Goal: Communication & Community: Answer question/provide support

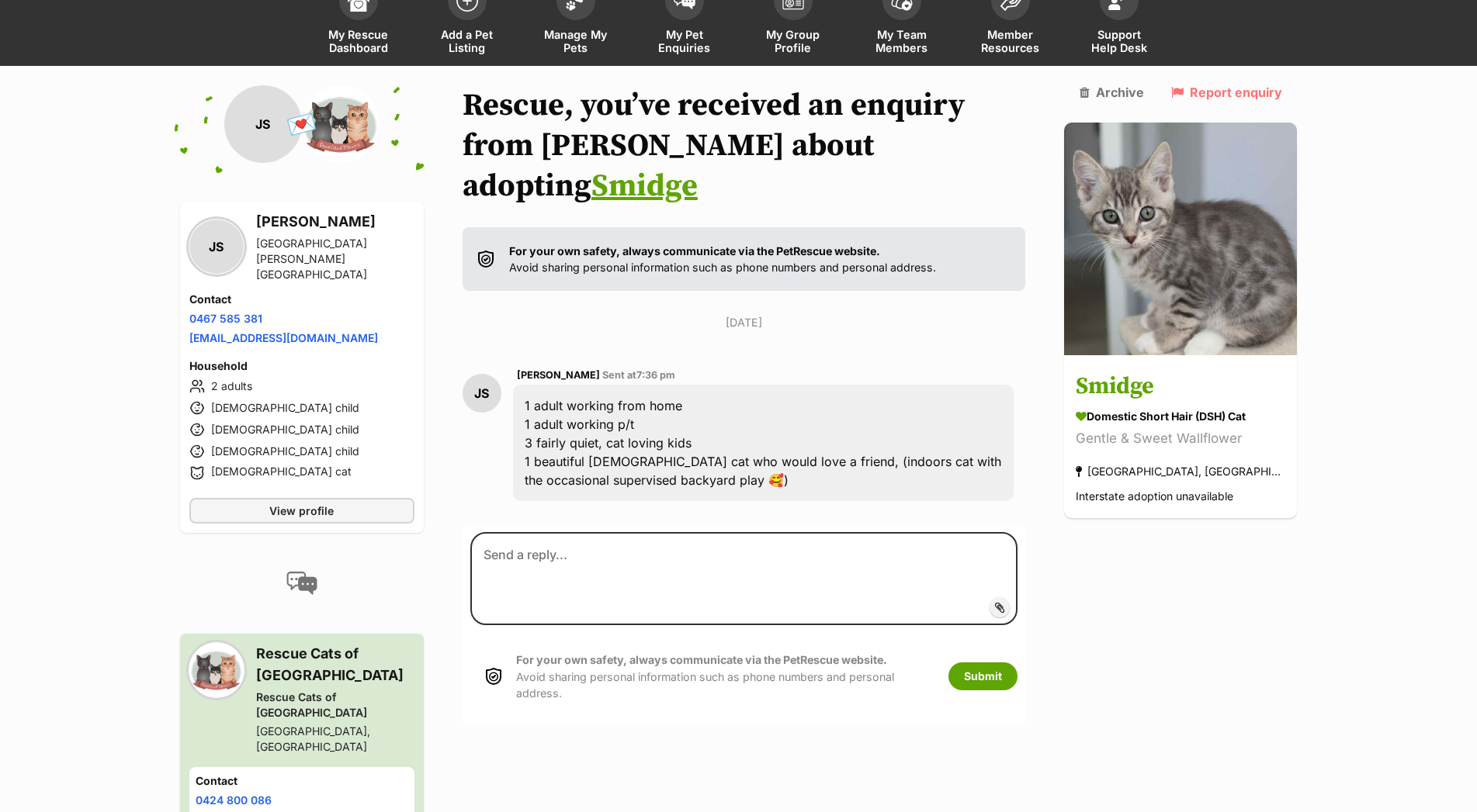
scroll to position [111, 0]
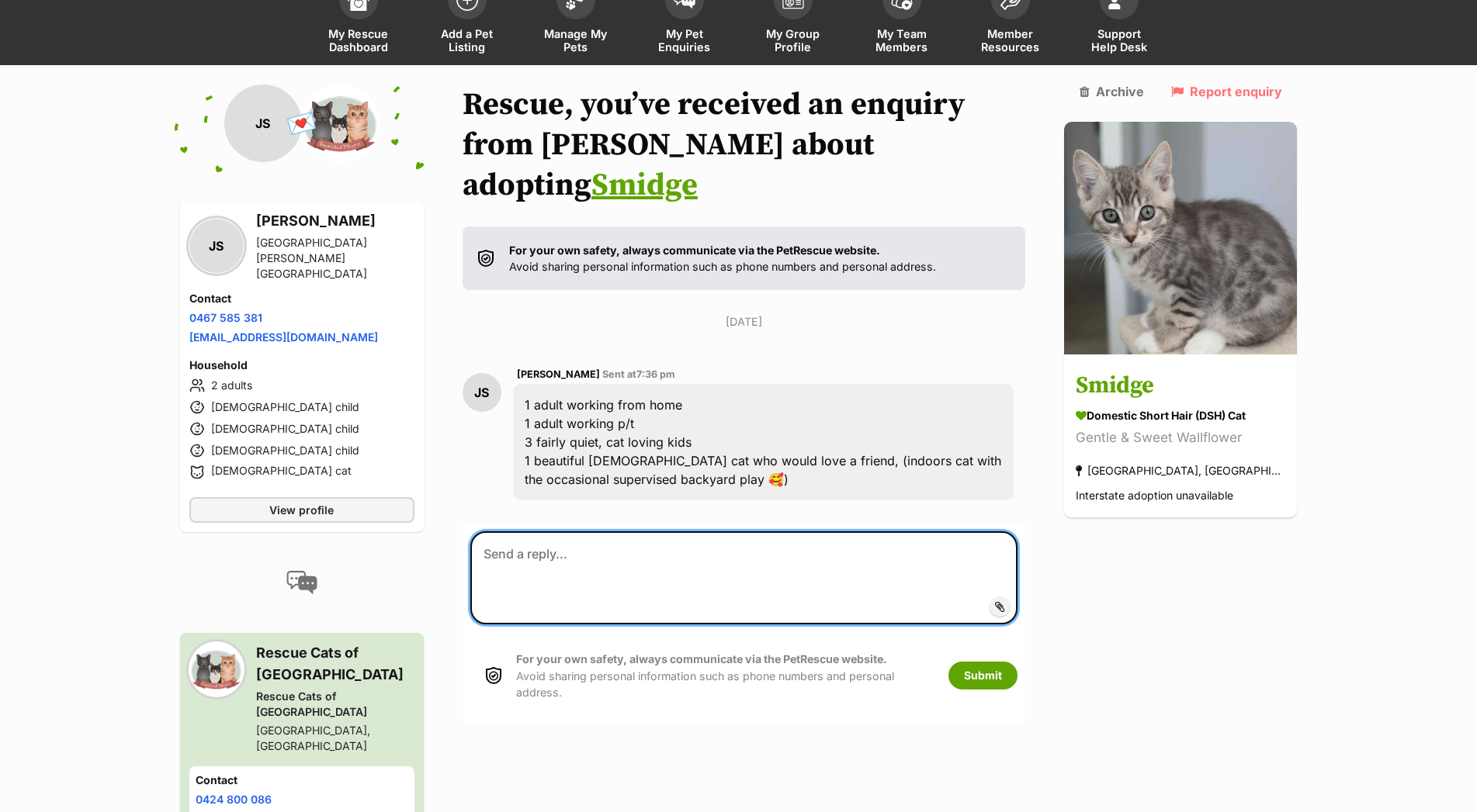
click at [551, 532] on textarea at bounding box center [744, 578] width 548 height 93
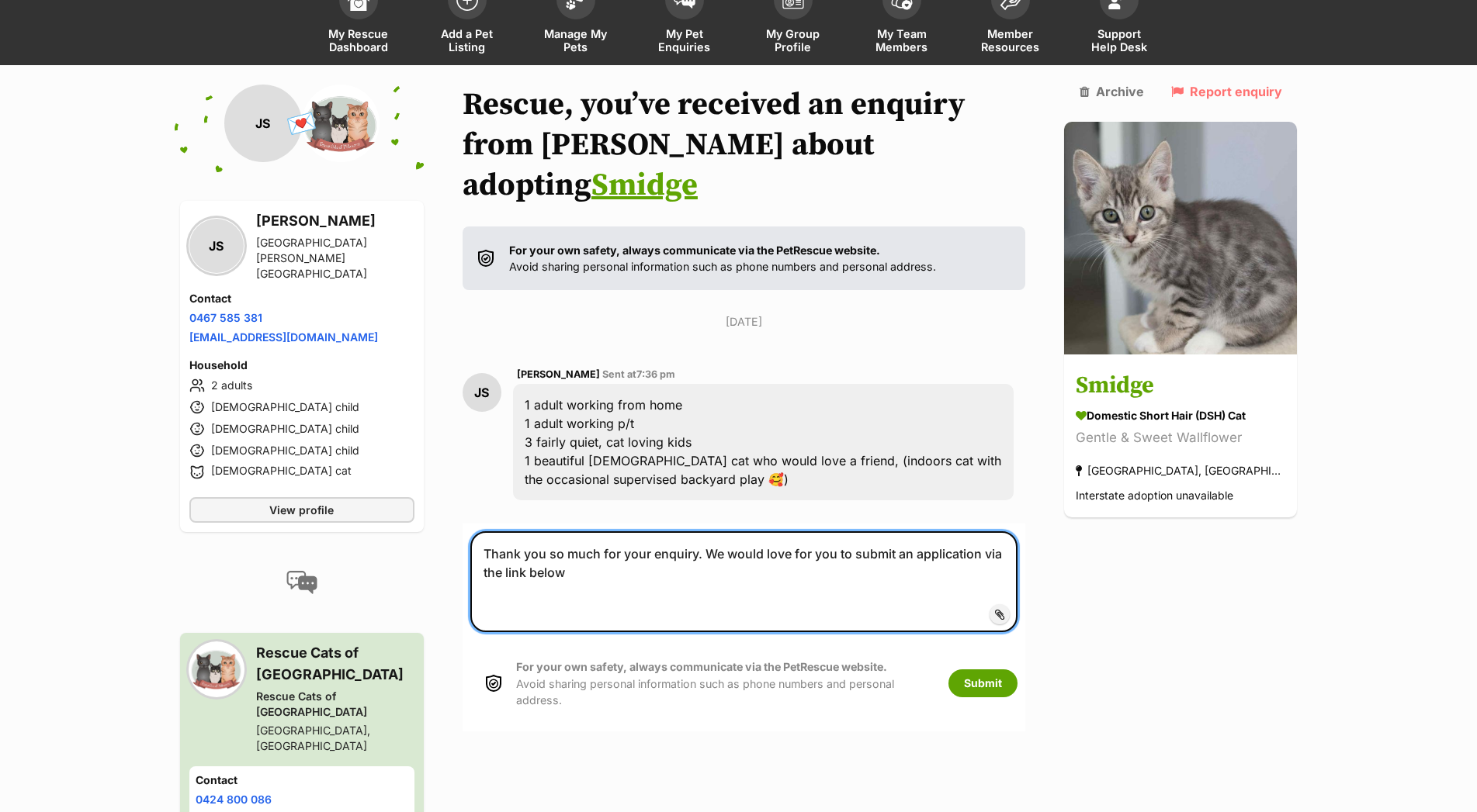
paste textarea "https://ebac.apse2.ezyvet.com/external/redirect.php?uuid=474500fc-a4f3-5eb0-9a1…"
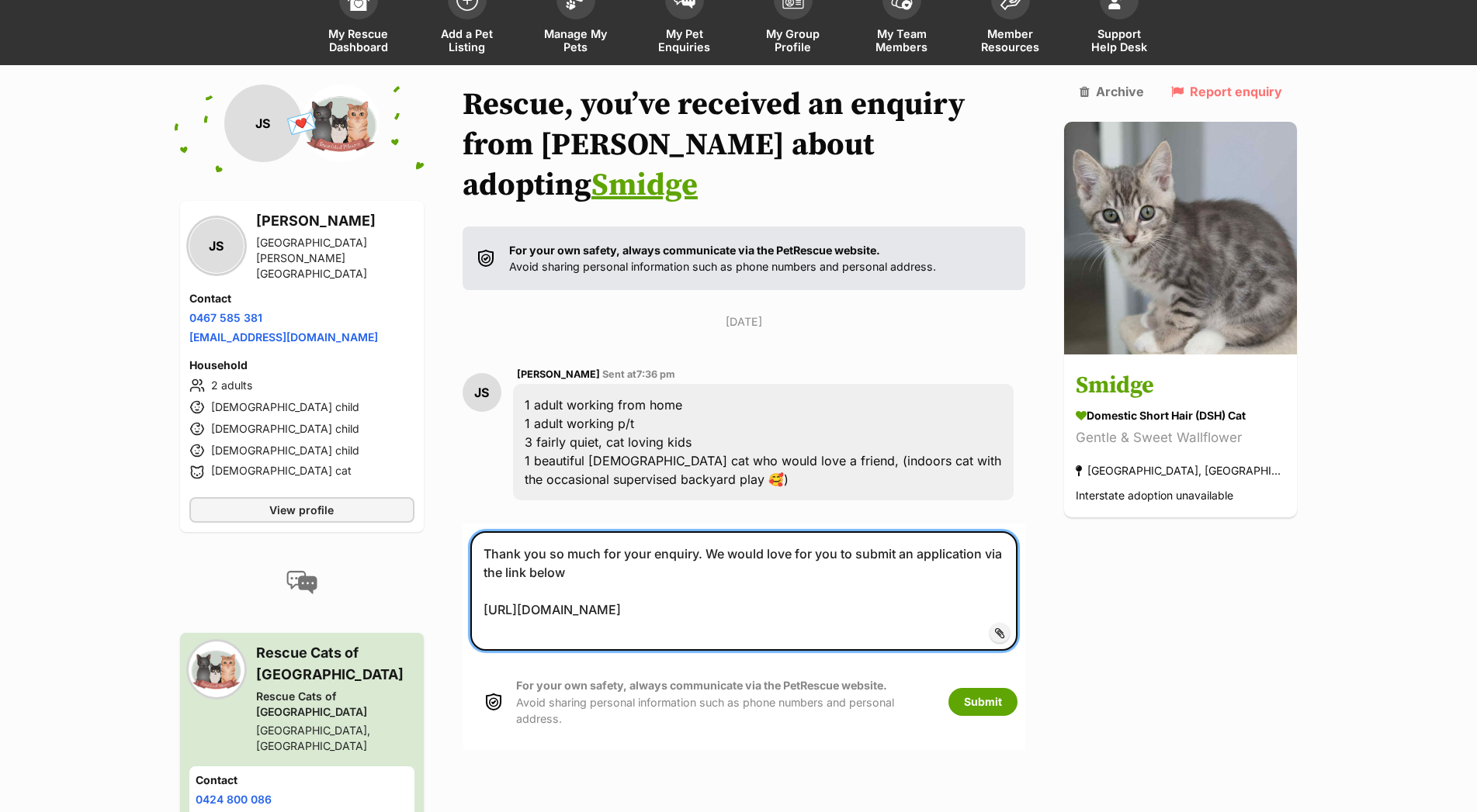
drag, startPoint x: 580, startPoint y: 601, endPoint x: 485, endPoint y: 584, distance: 96.5
click at [485, 584] on textarea "Thank you so much for your enquiry. We would love for you to submit an applicat…" at bounding box center [744, 591] width 548 height 120
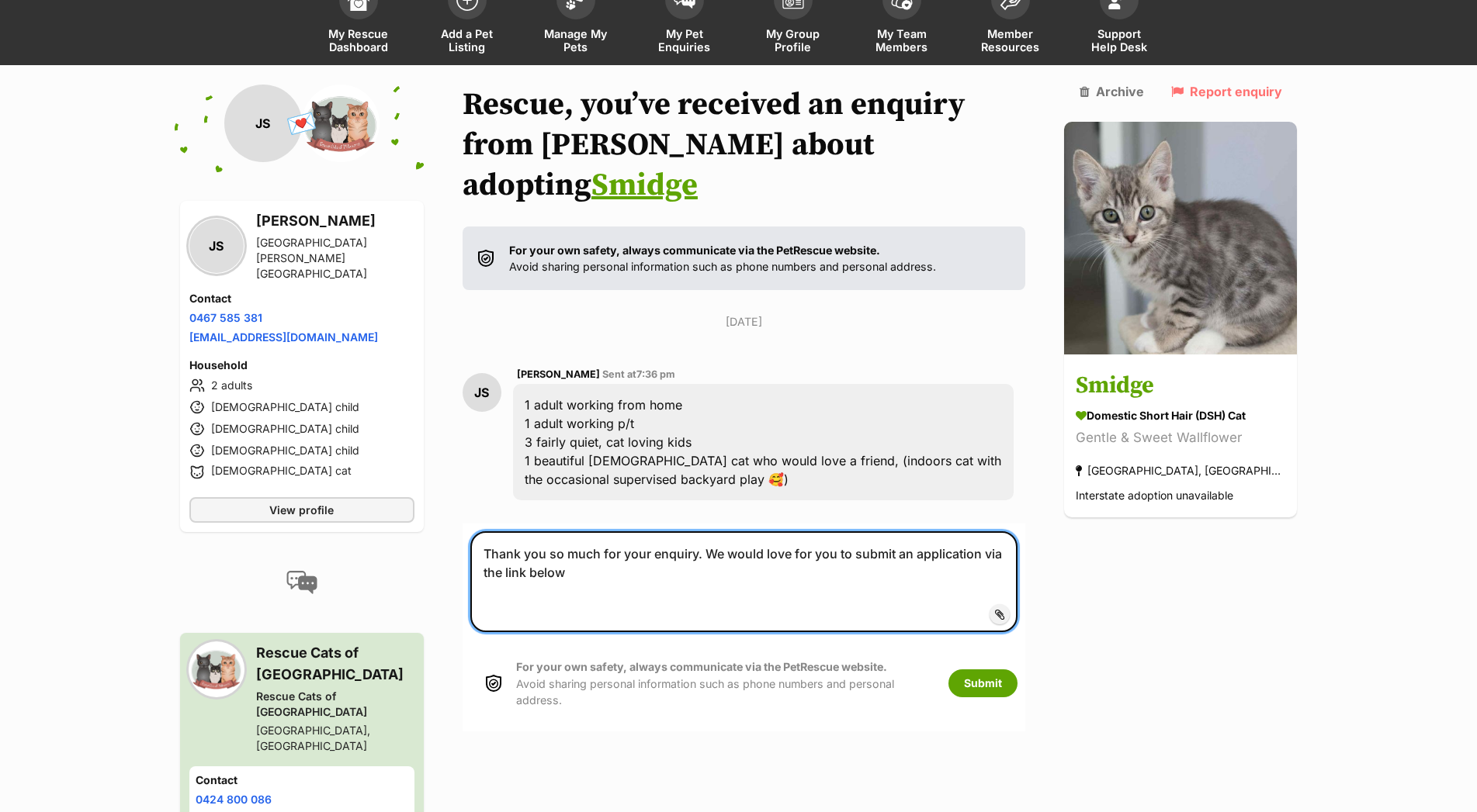
paste textarea "[URL][DOMAIN_NAME]"
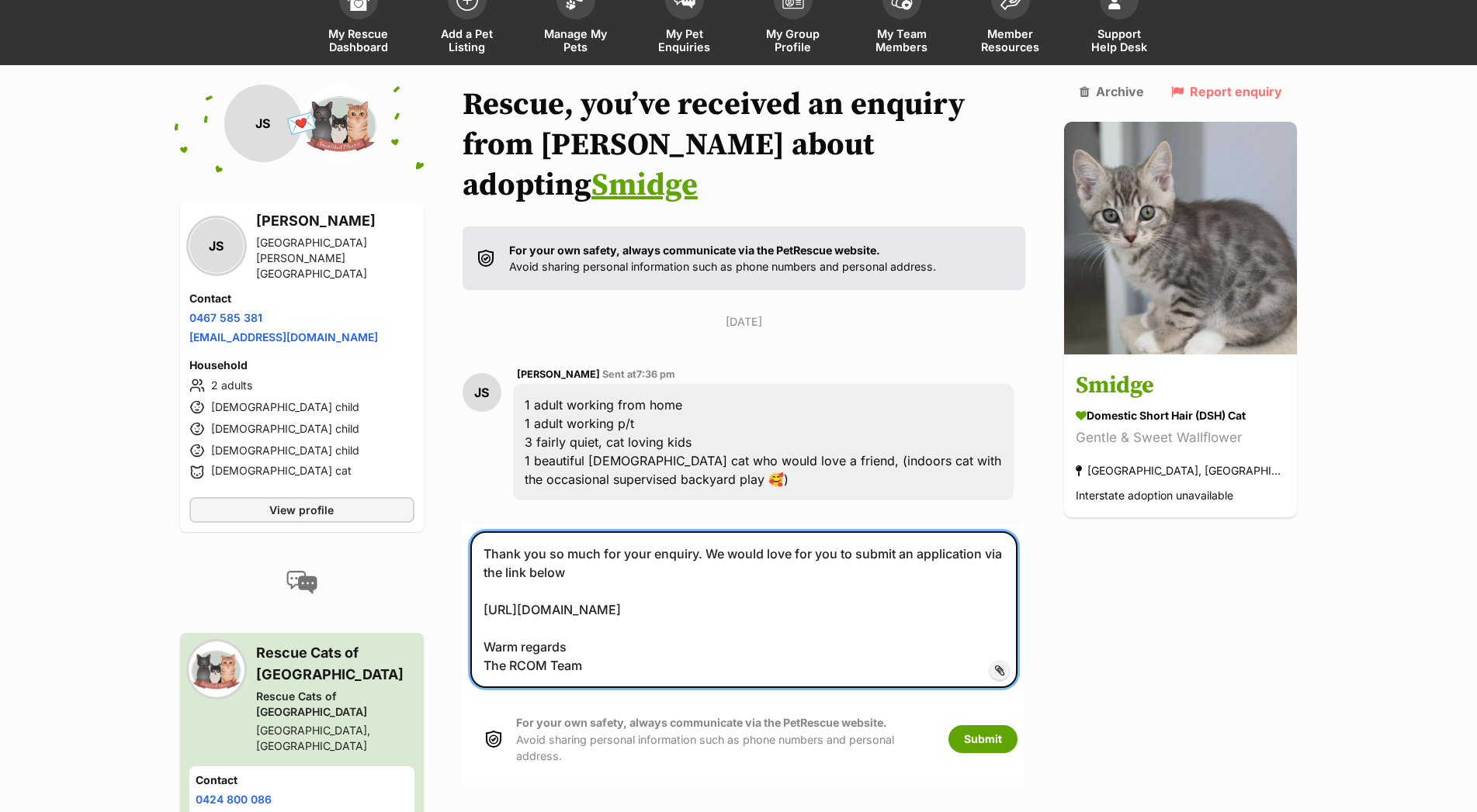
drag, startPoint x: 497, startPoint y: 525, endPoint x: 636, endPoint y: 637, distance: 178.5
click at [636, 637] on textarea "Thank you so much for your enquiry. We would love for you to submit an applicat…" at bounding box center [744, 610] width 548 height 156
click at [765, 642] on textarea "Thank you so much for your enquiry. We would love for you to submit an applicat…" at bounding box center [744, 610] width 548 height 156
type textarea "Thank you so much for your enquiry. We would love for you to submit an applicat…"
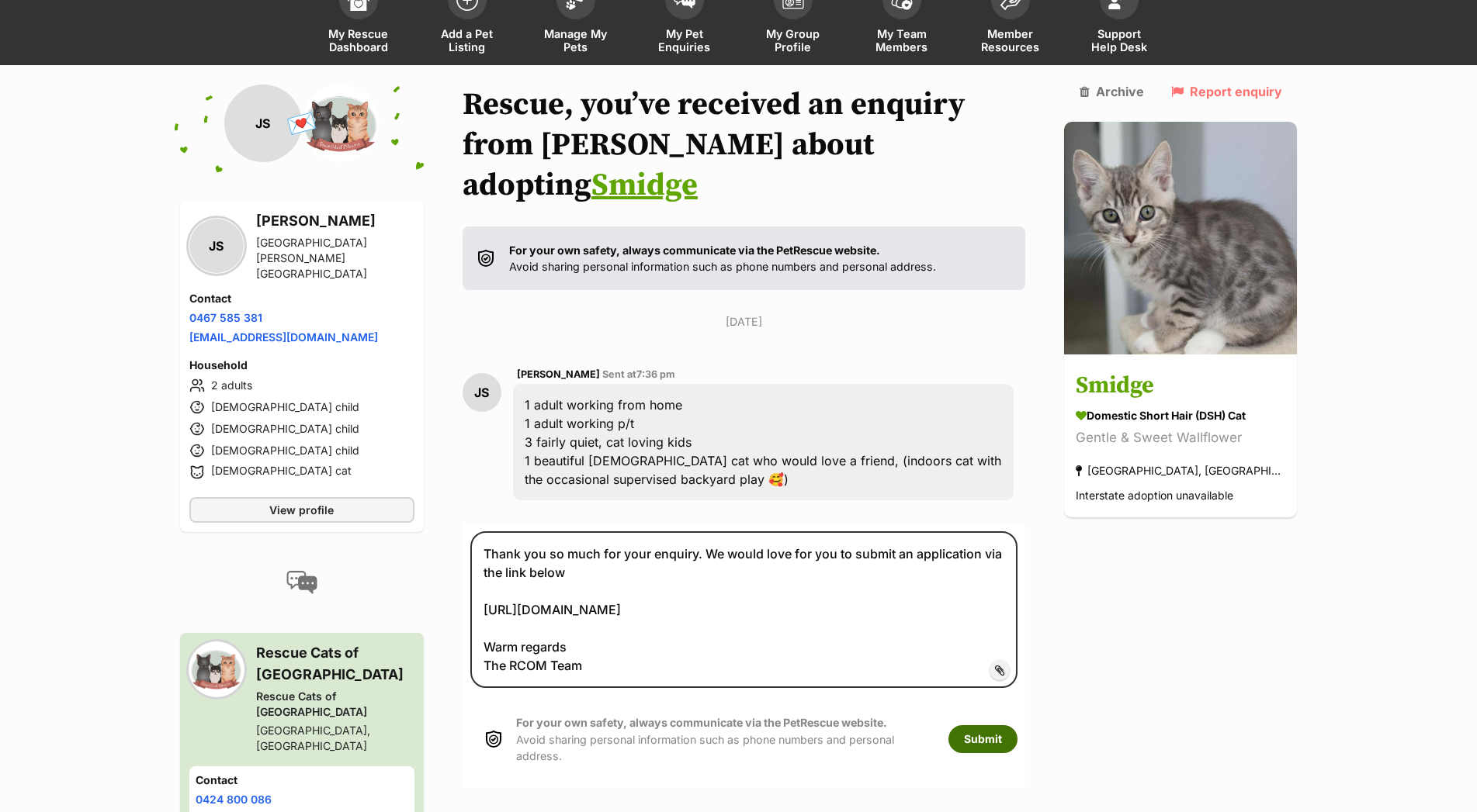
click at [1006, 725] on button "Submit" at bounding box center [982, 739] width 69 height 28
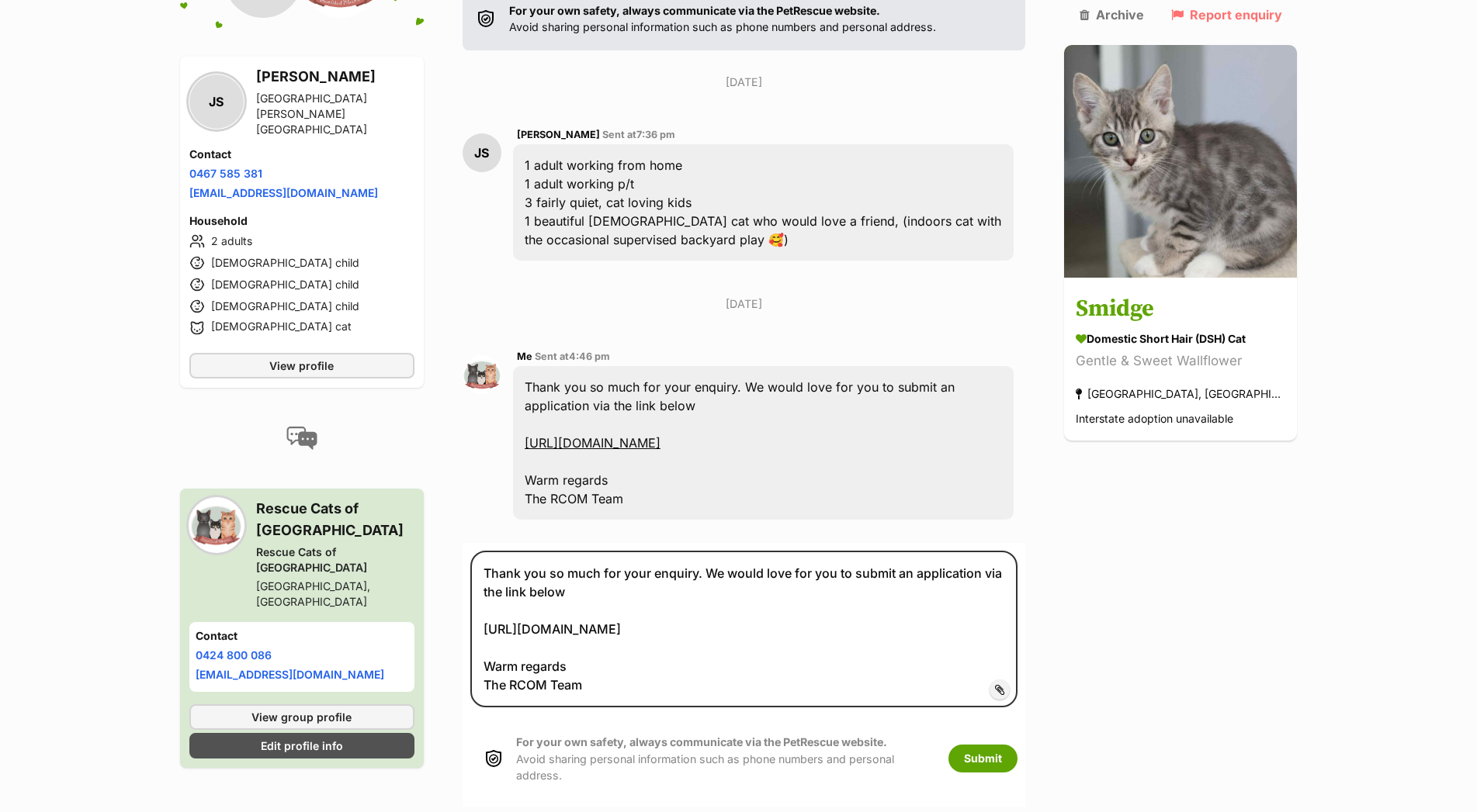
scroll to position [352, 0]
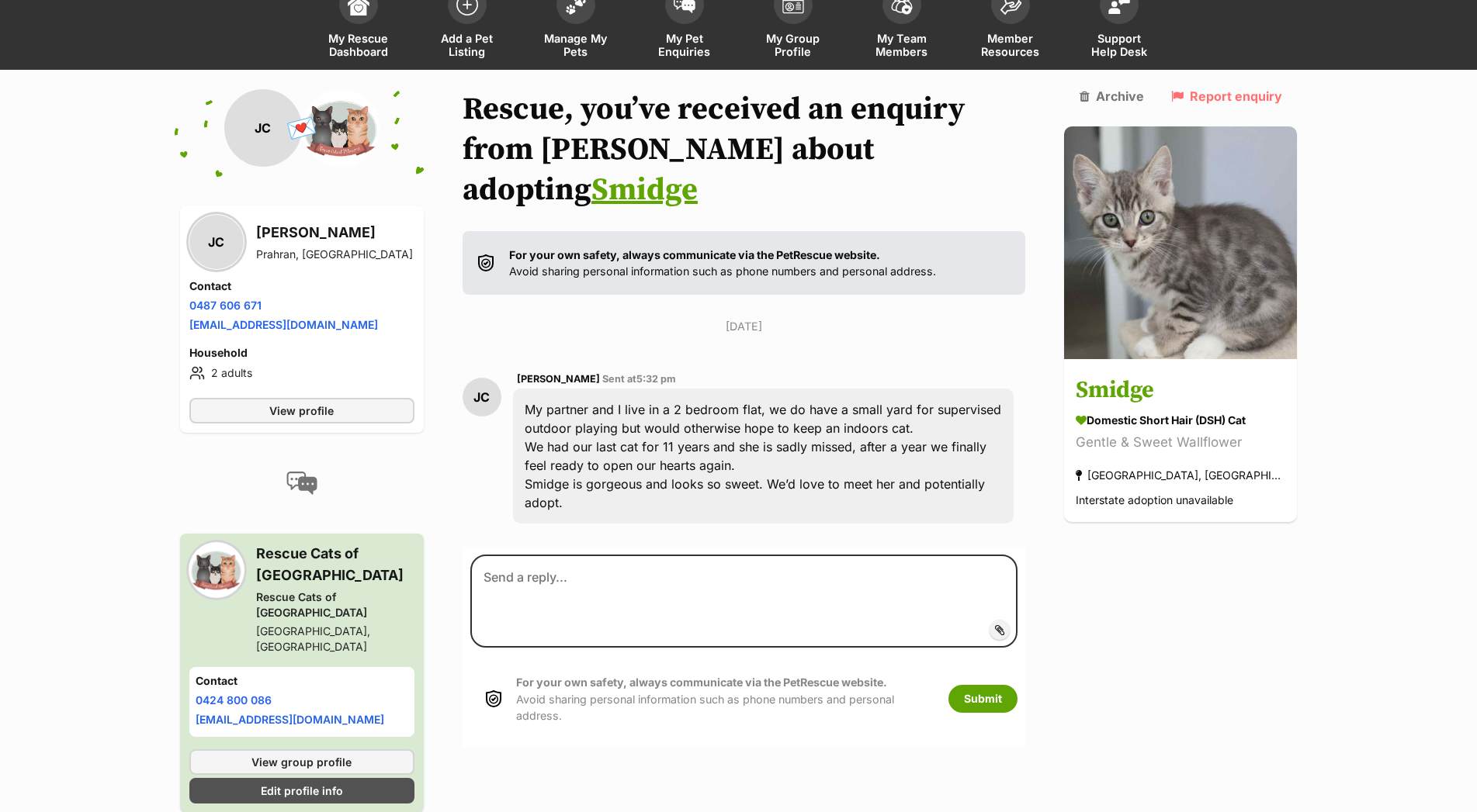
scroll to position [111, 0]
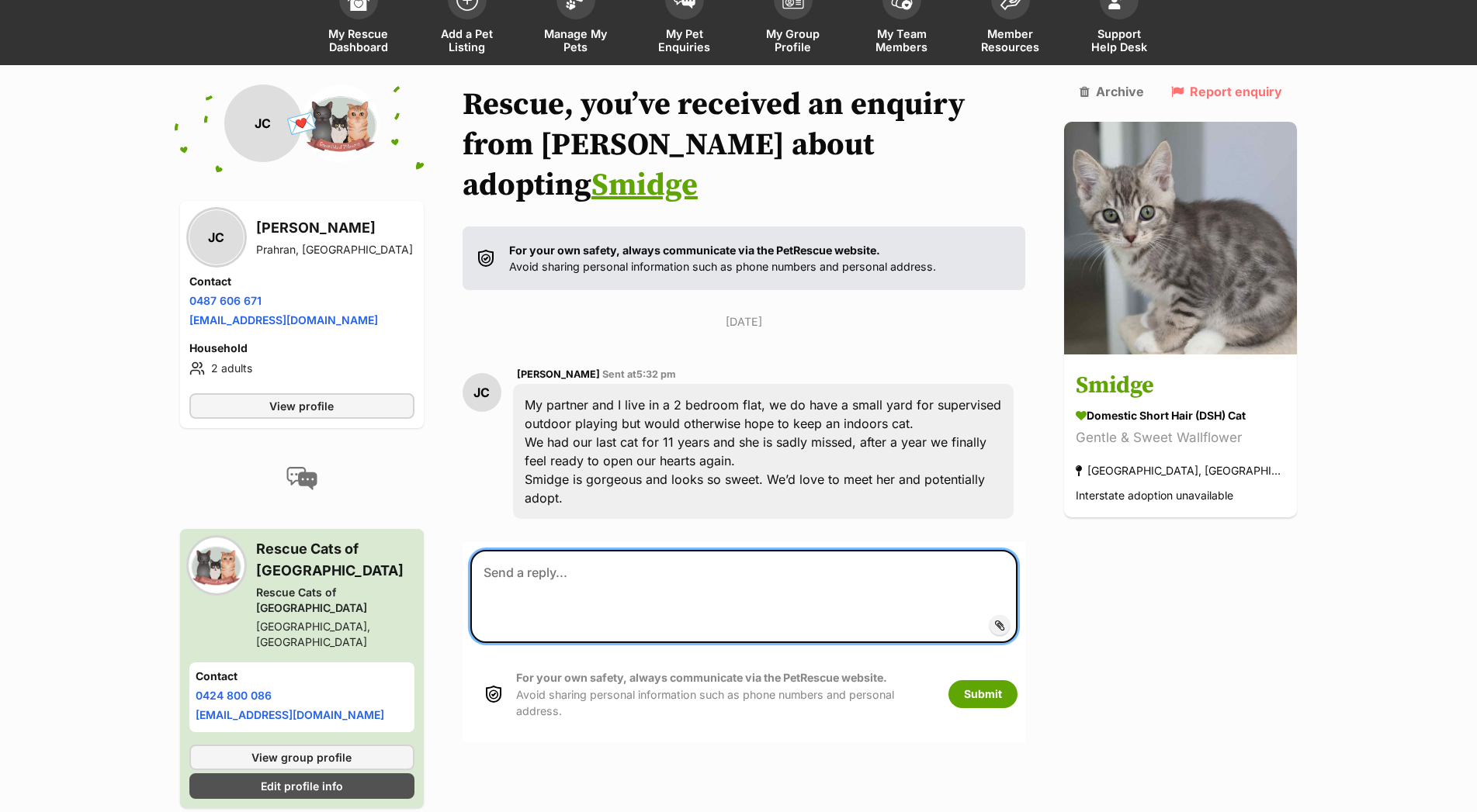
click at [517, 550] on textarea at bounding box center [744, 597] width 548 height 93
paste textarea "Thank you so much for your enquiry. We would love for you to submit an applicat…"
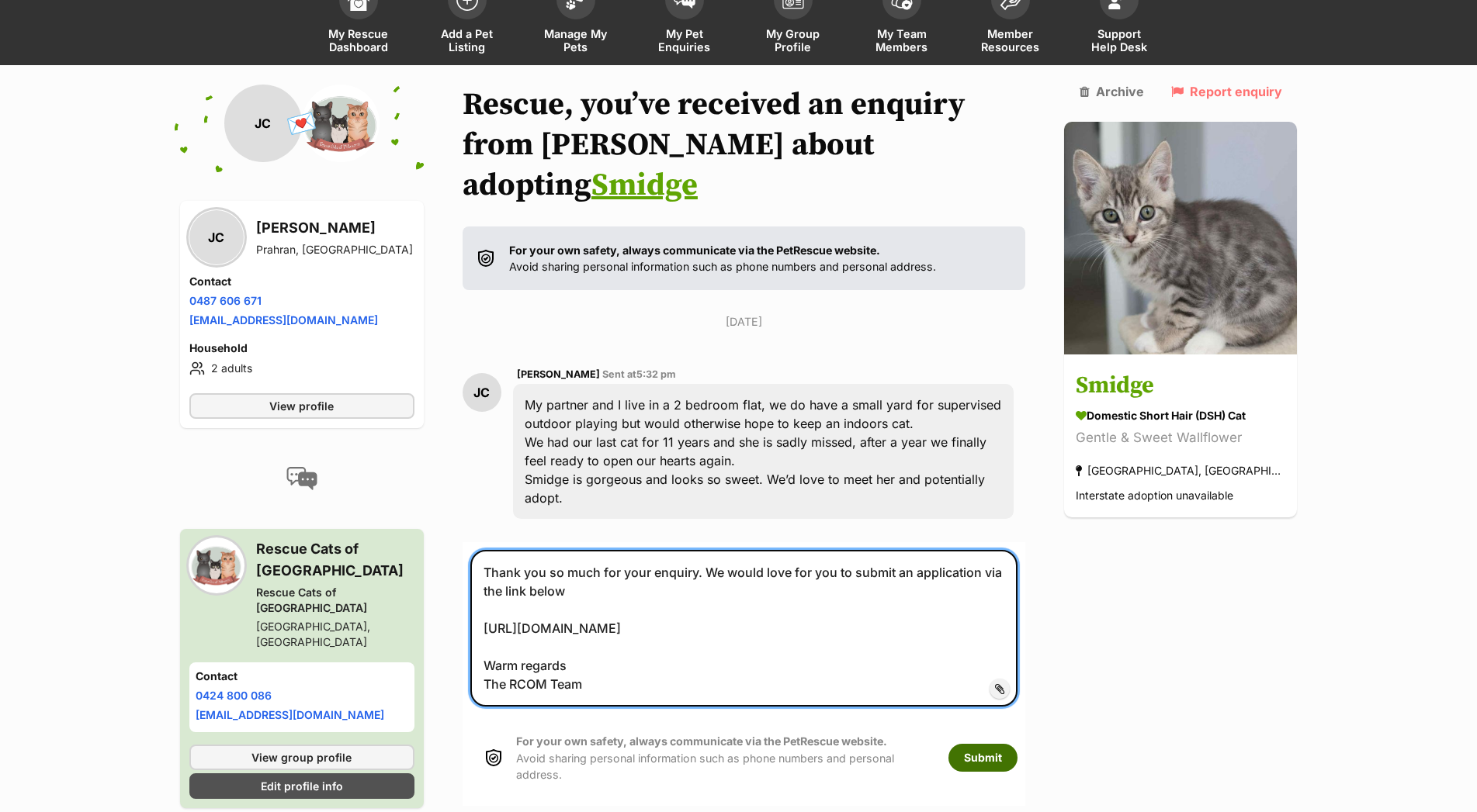
type textarea "Thank you so much for your enquiry. We would love for you to submit an applicat…"
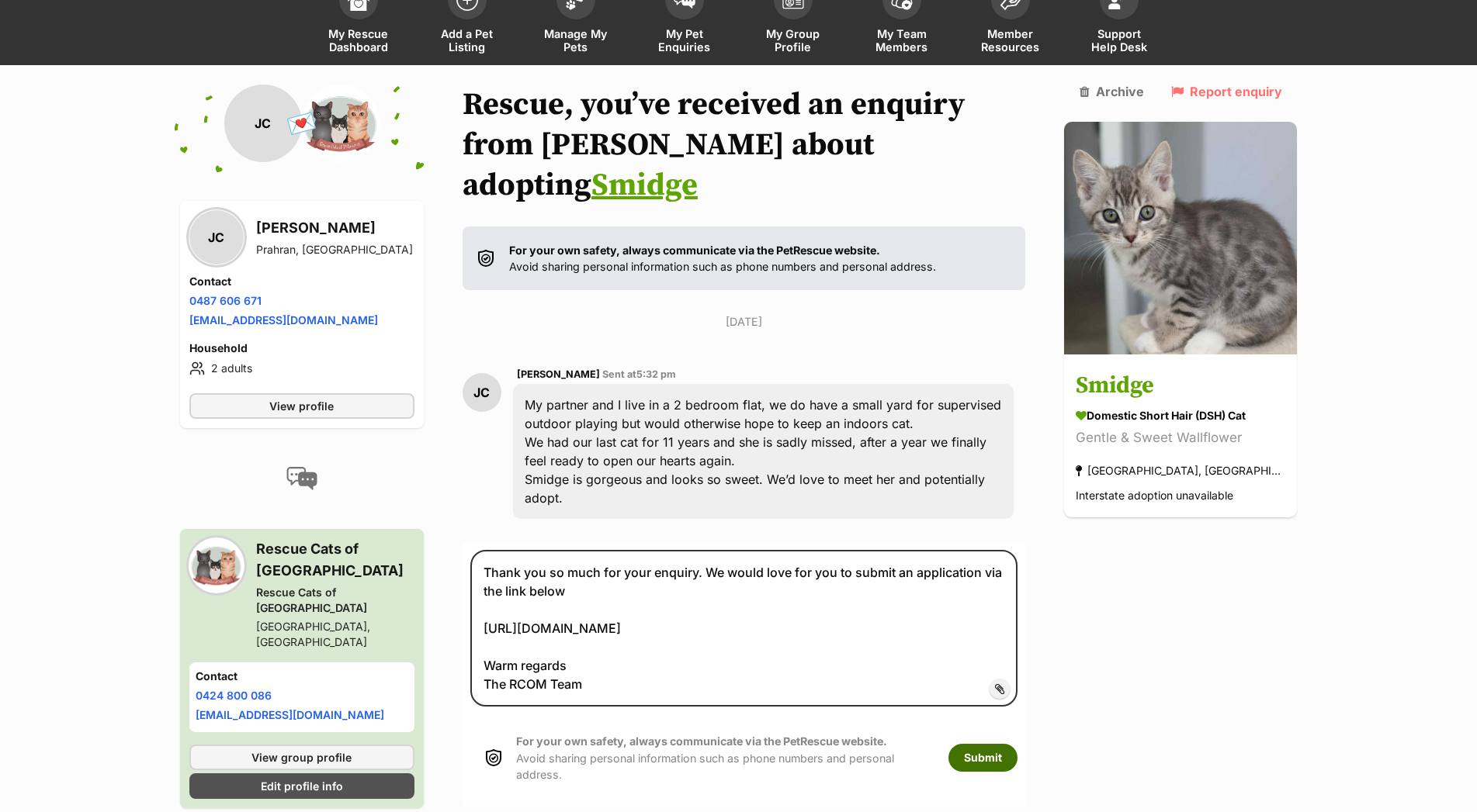
click at [1017, 744] on button "Submit" at bounding box center [982, 758] width 69 height 28
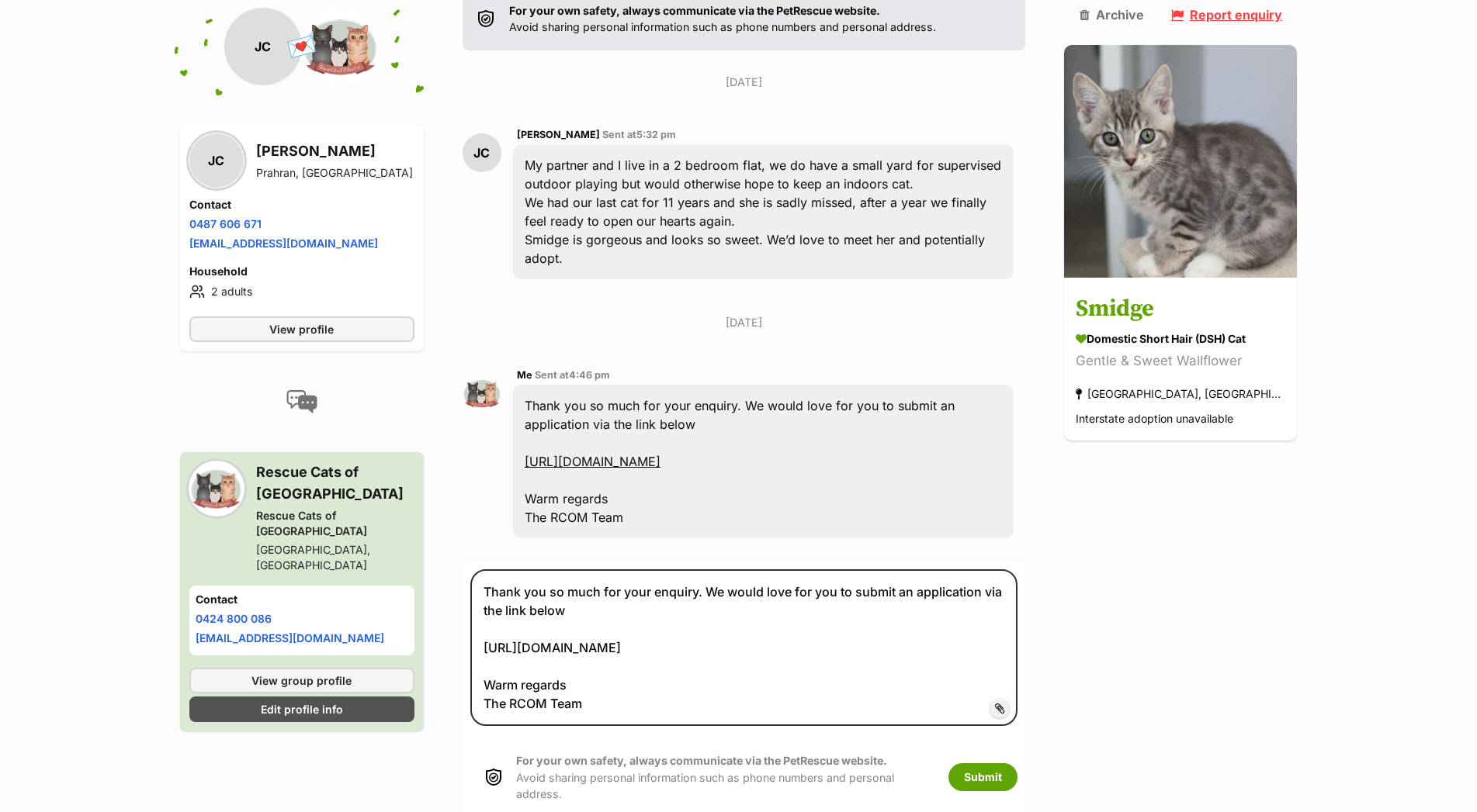
scroll to position [352, 0]
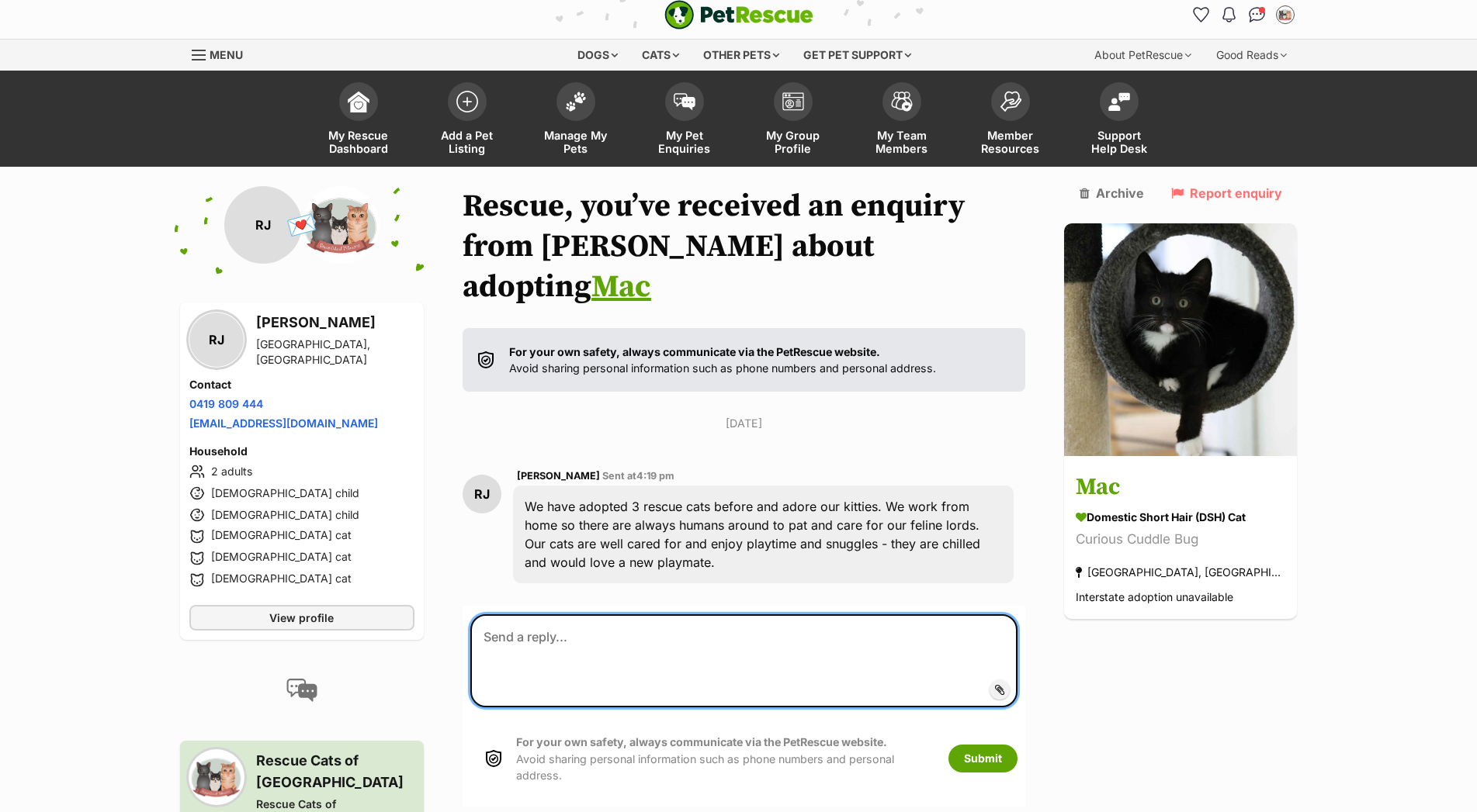
click at [545, 617] on textarea at bounding box center [744, 661] width 548 height 93
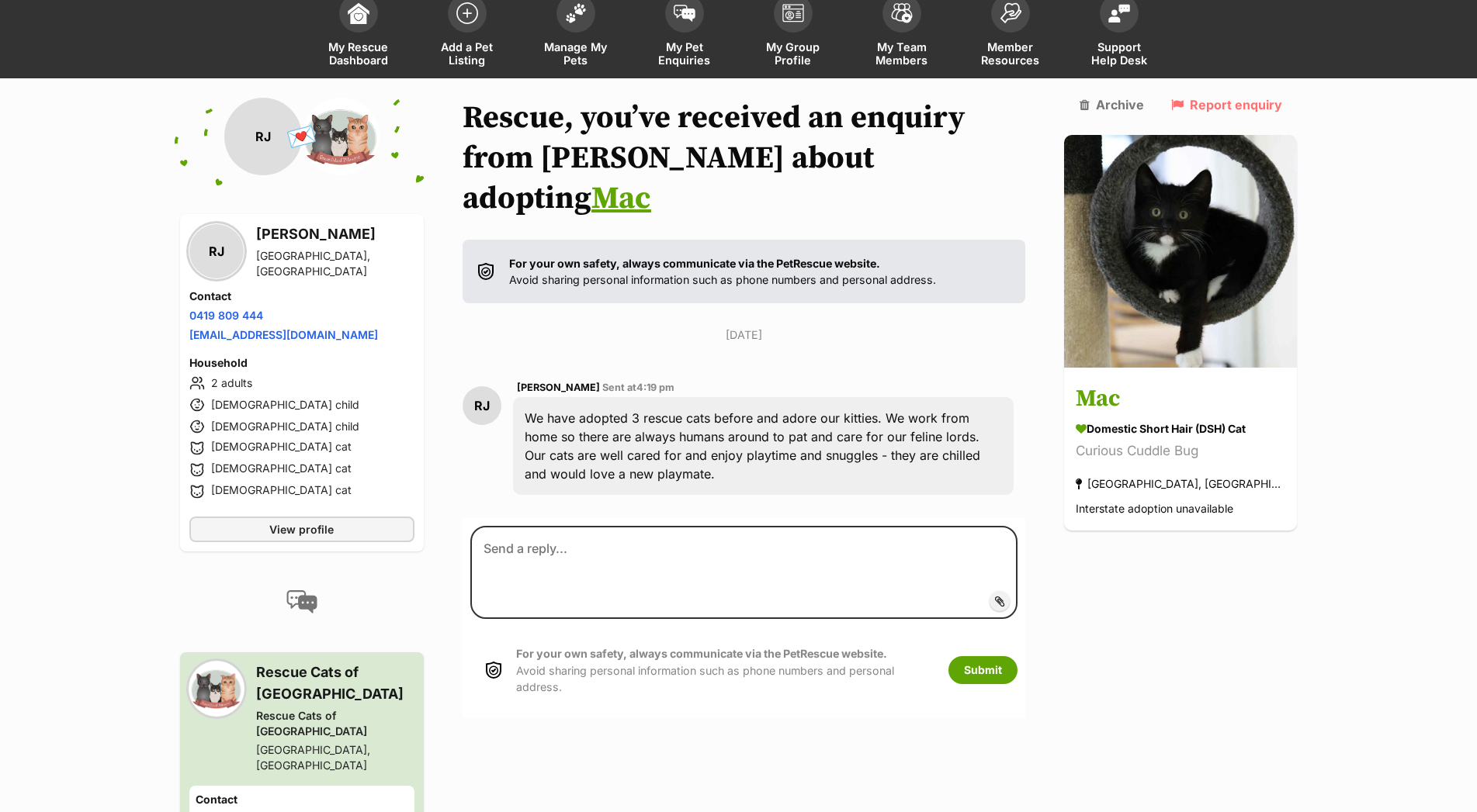
scroll to position [102, 0]
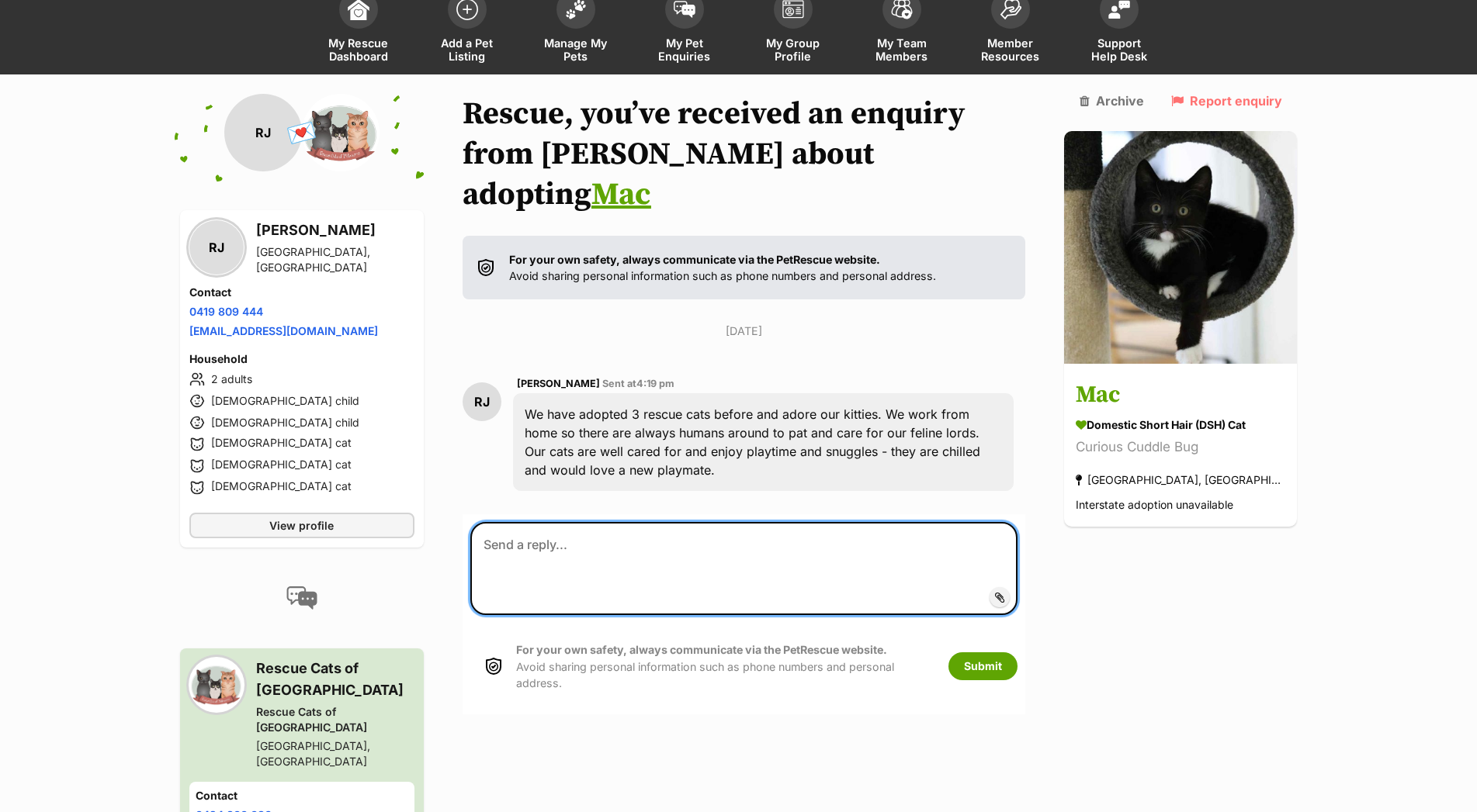
click at [538, 523] on textarea at bounding box center [744, 569] width 548 height 93
paste textarea "Thank you so much for your enquiry. We would love for you to submit an applicat…"
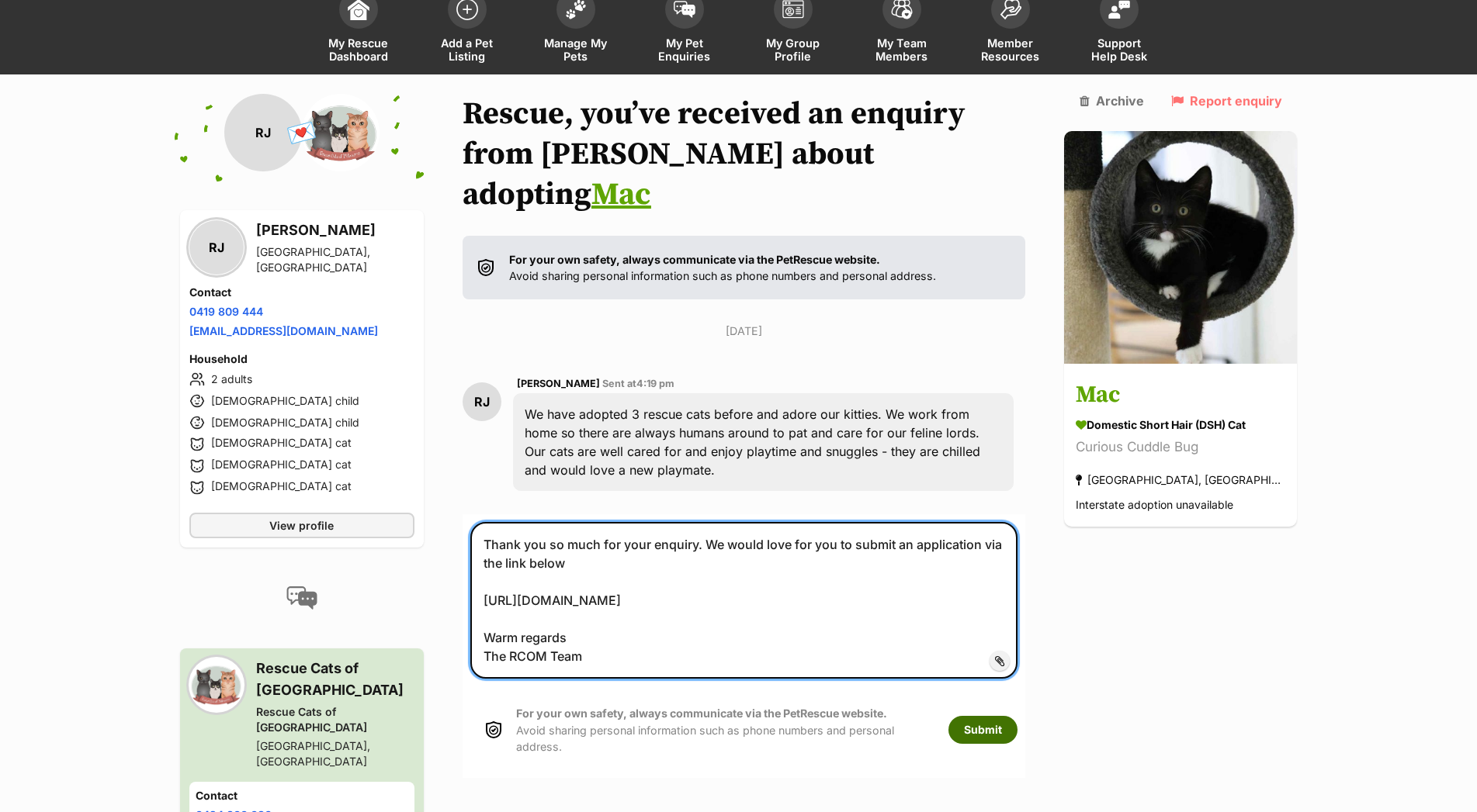
type textarea "Thank you so much for your enquiry. We would love for you to submit an applicat…"
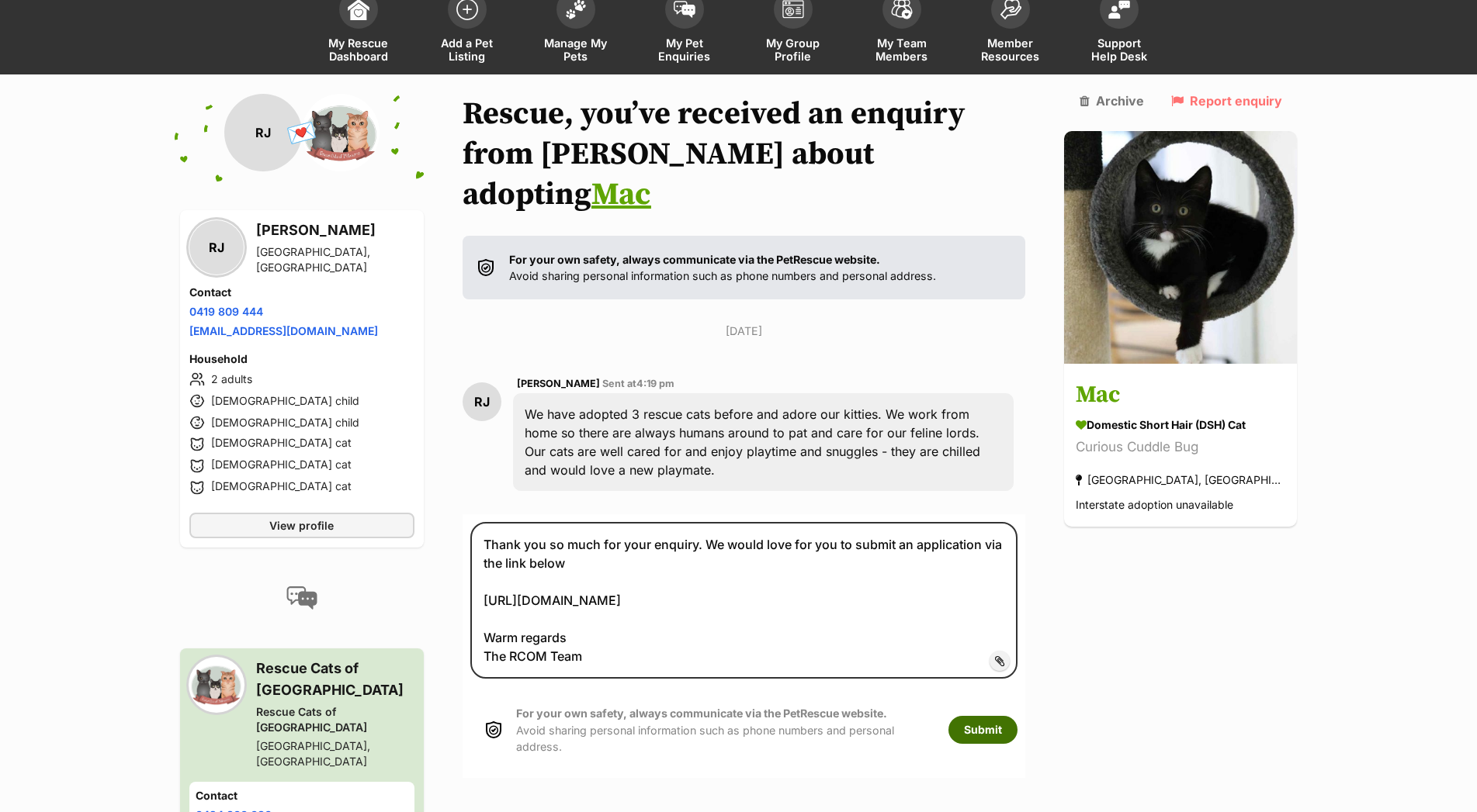
click at [1007, 716] on button "Submit" at bounding box center [982, 730] width 69 height 28
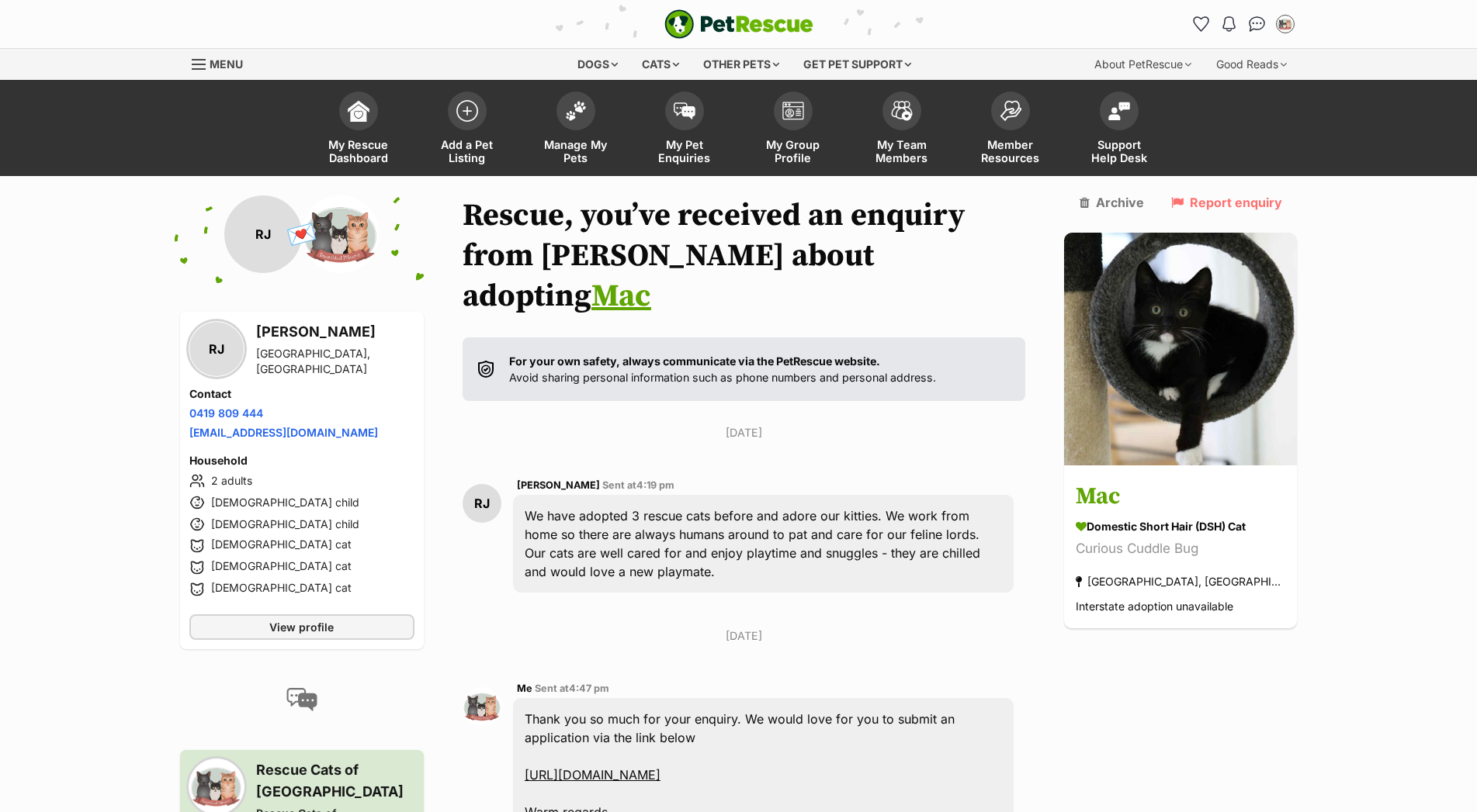
scroll to position [102, 0]
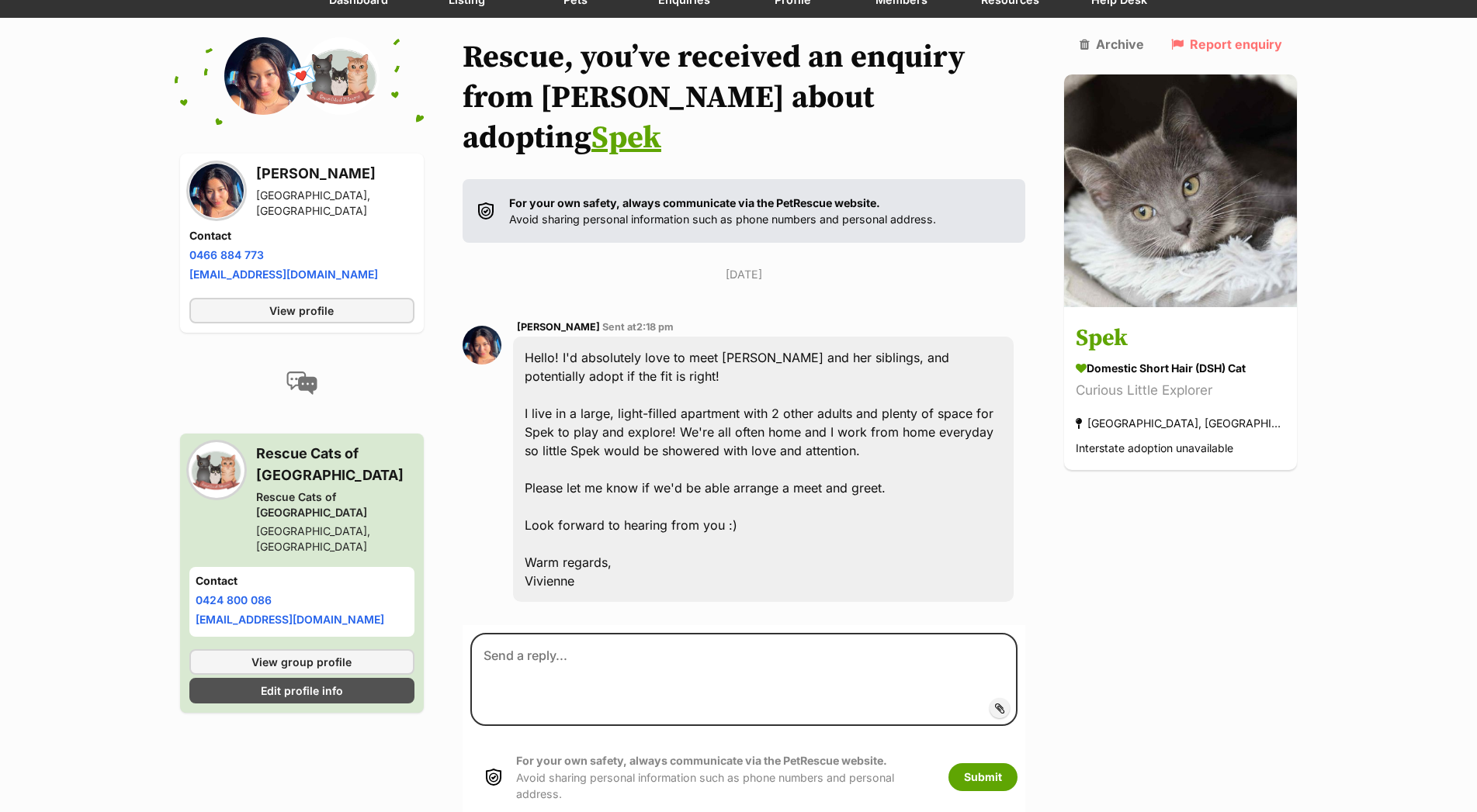
scroll to position [158, 0]
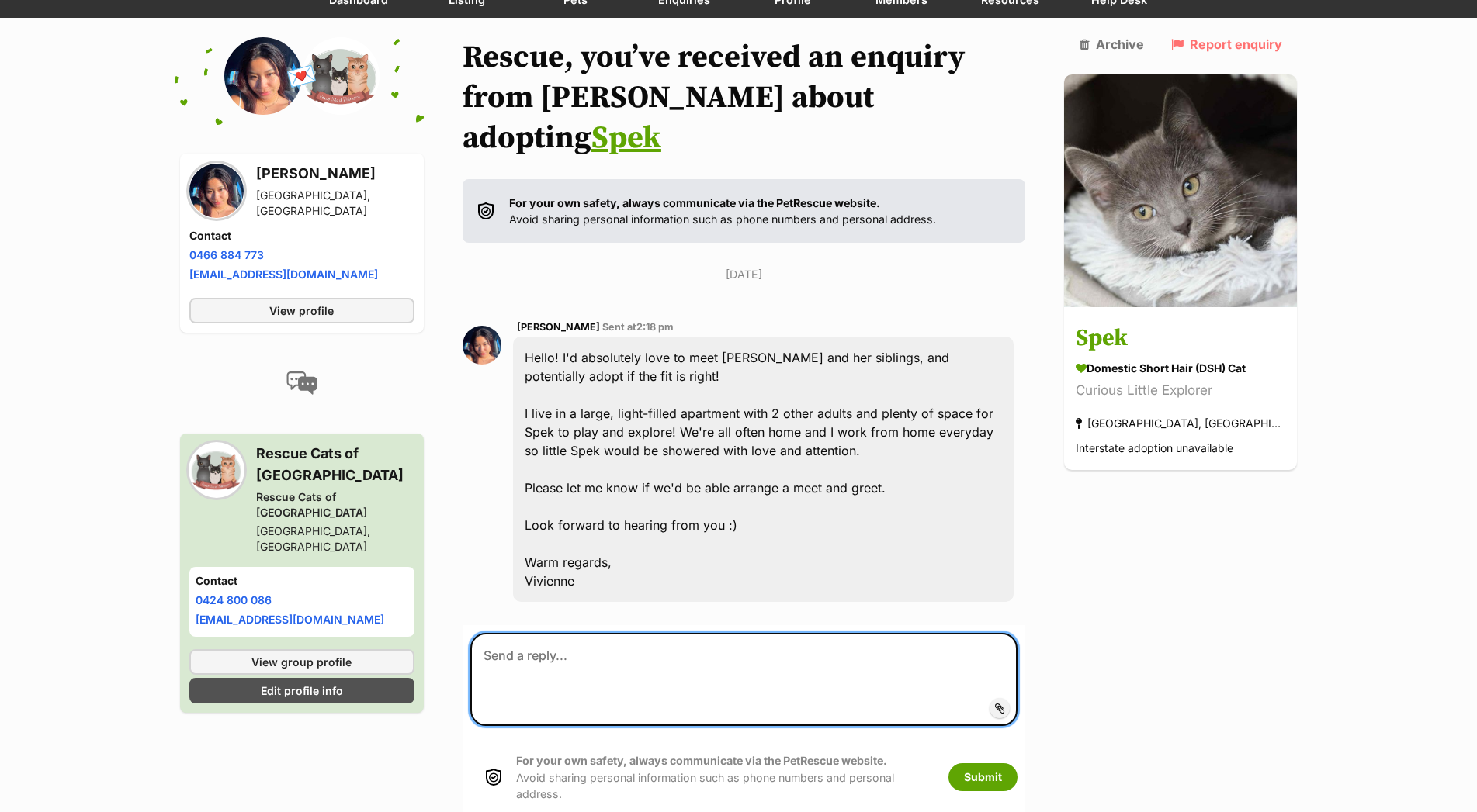
click at [563, 633] on textarea at bounding box center [744, 679] width 548 height 93
paste textarea "Thank you so much for your enquiry. We would love for you to submit an applicat…"
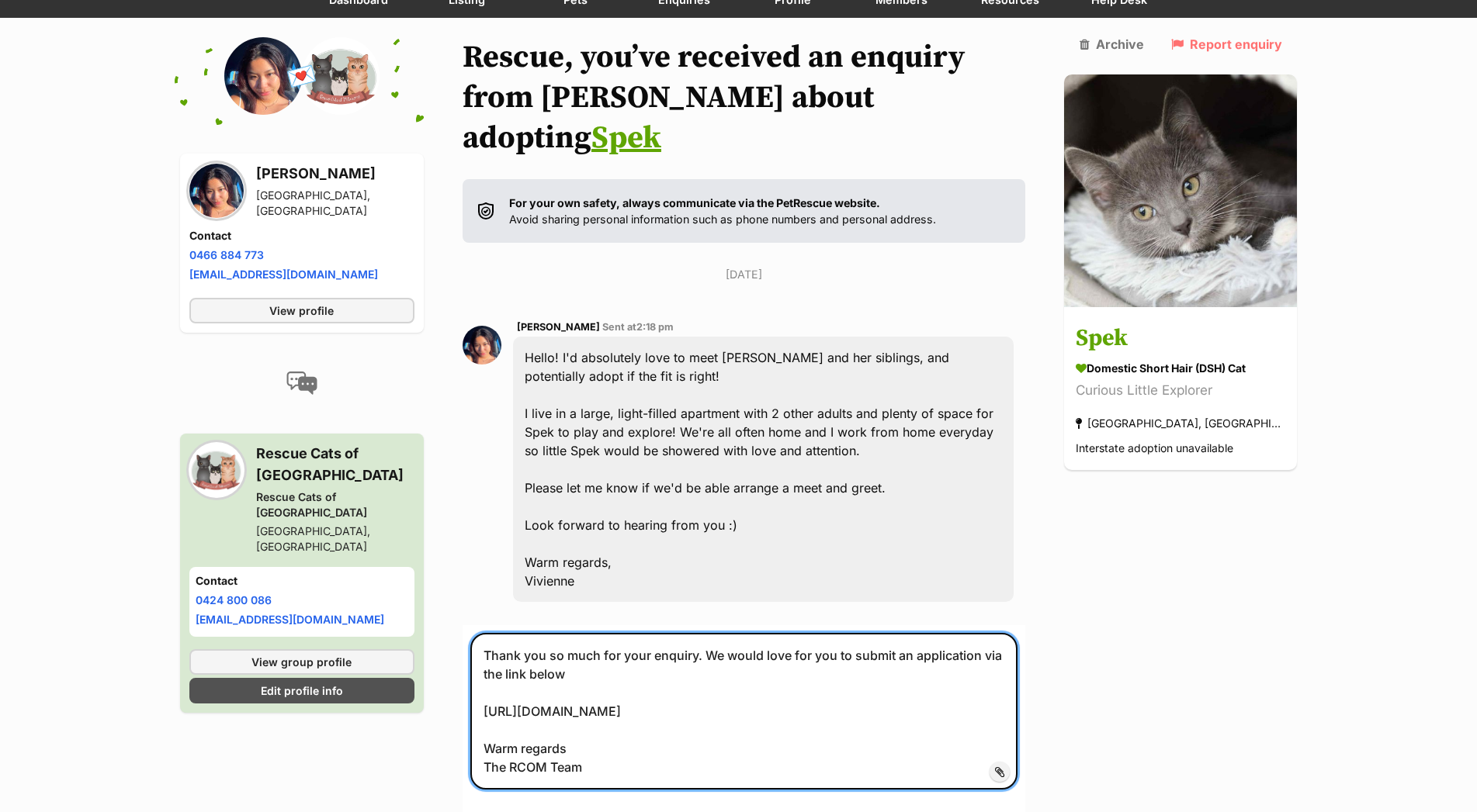
type textarea "Thank you so much for your enquiry. We would love for you to submit an applicat…"
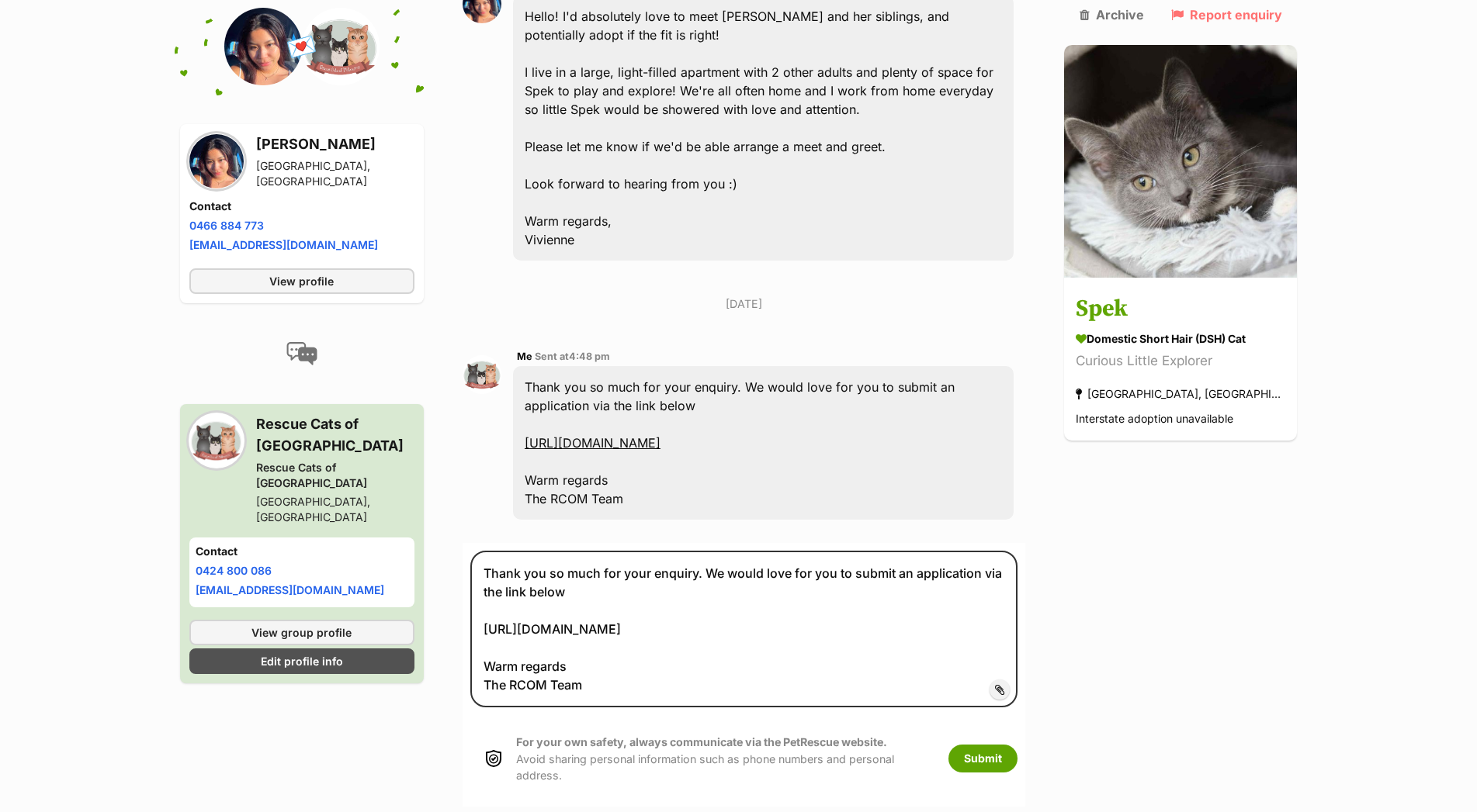
scroll to position [500, 0]
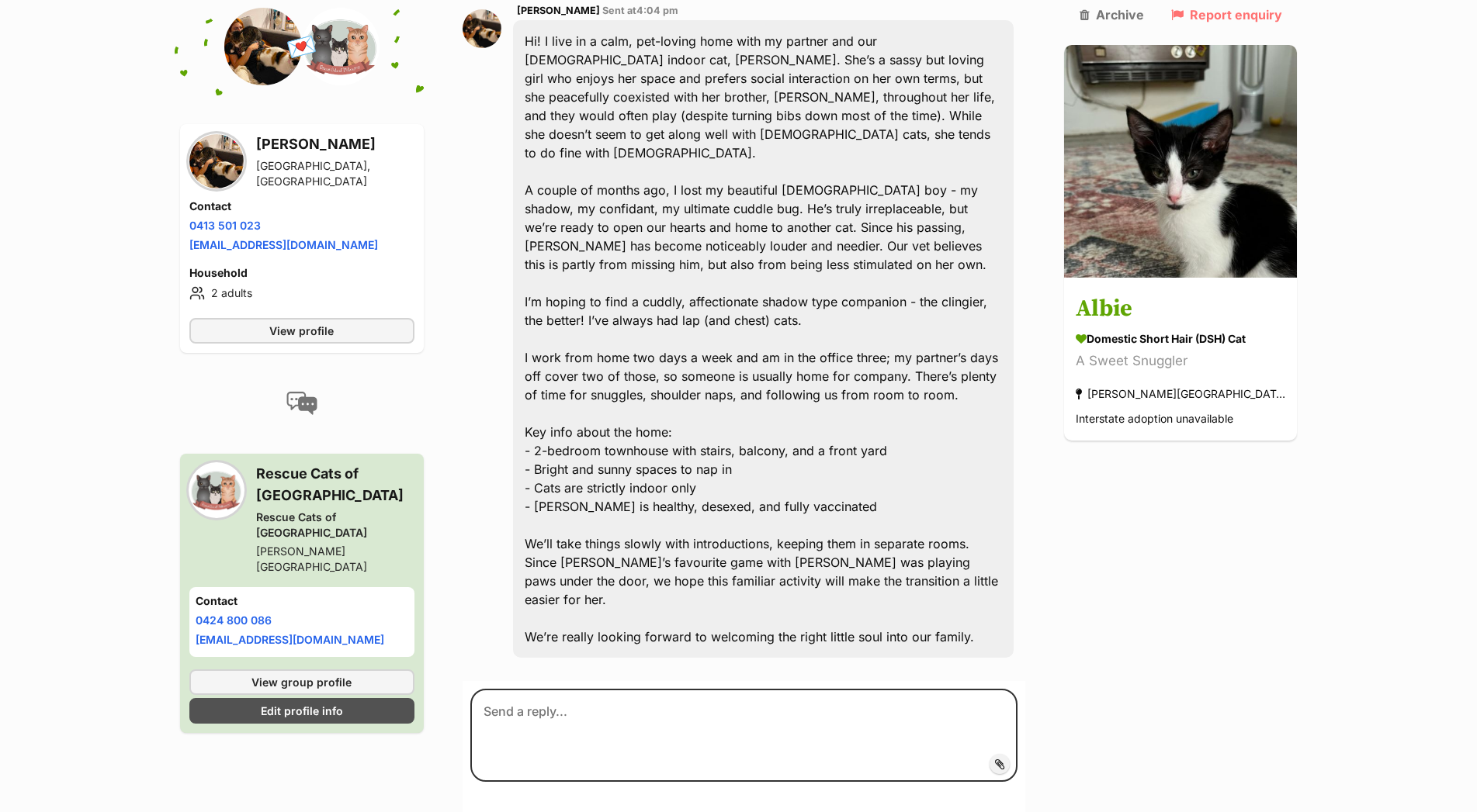
scroll to position [475, 0]
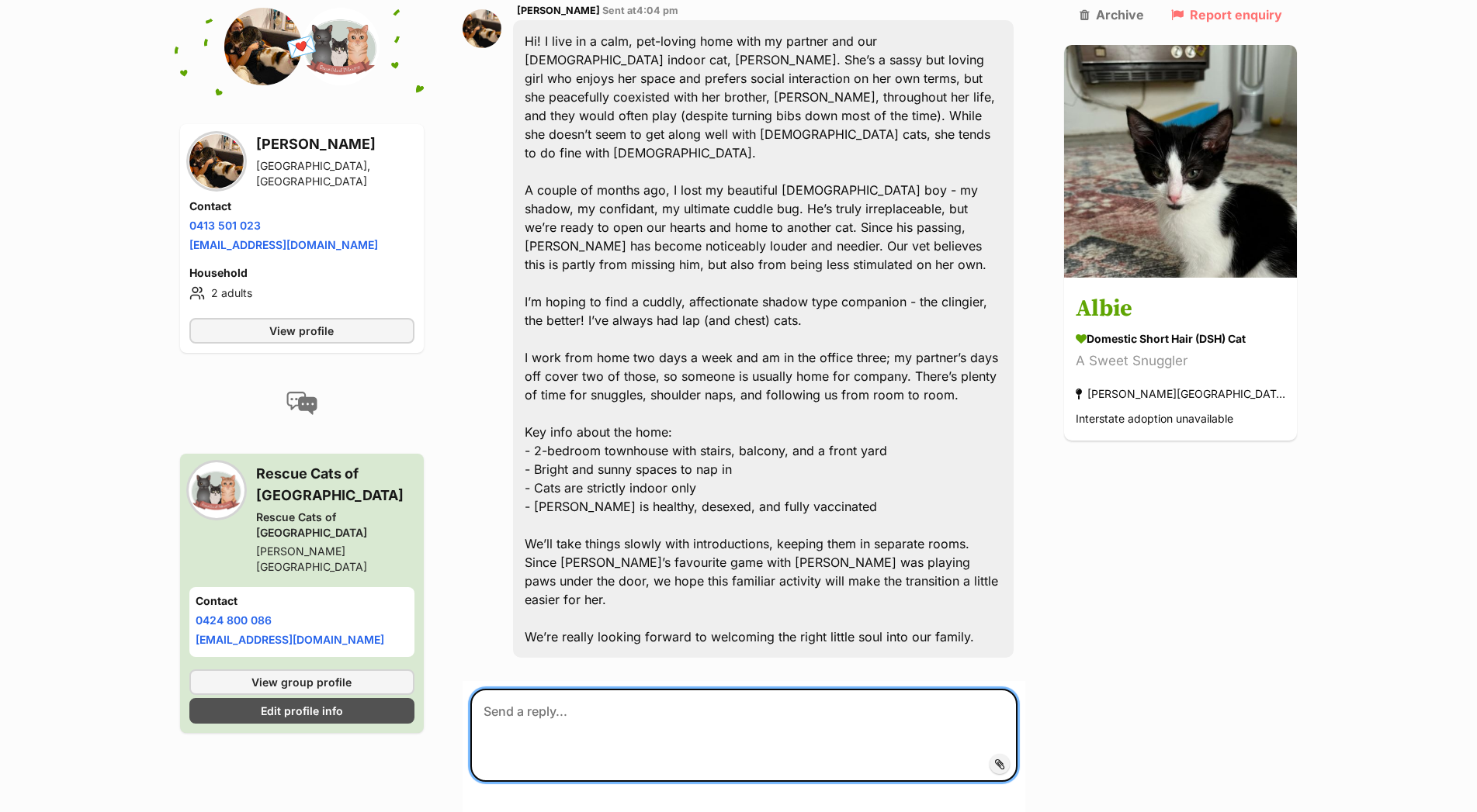
click at [554, 689] on textarea at bounding box center [744, 736] width 548 height 93
paste textarea "Thank you so much for your enquiry. We would love for you to submit an applicat…"
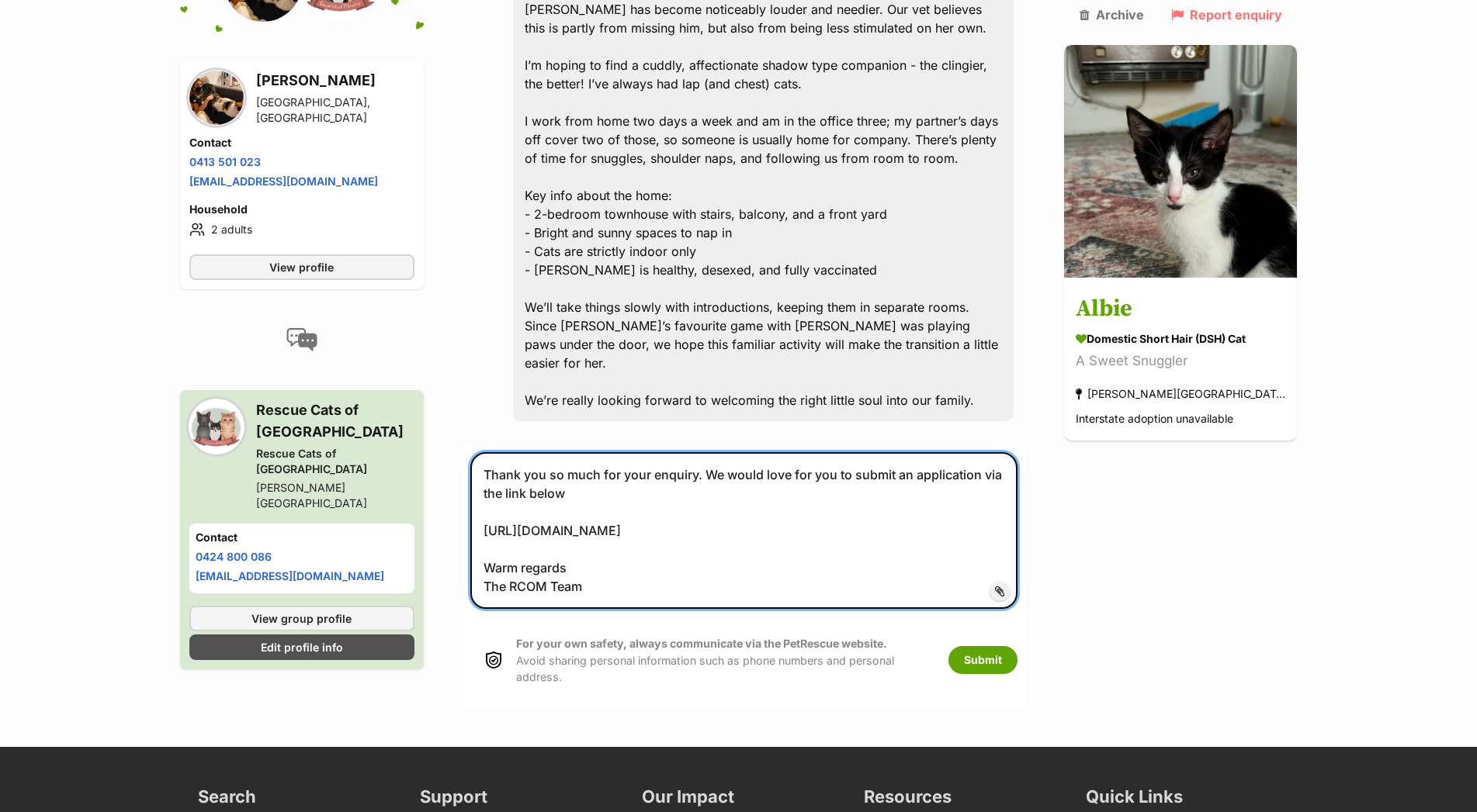
scroll to position [712, 0]
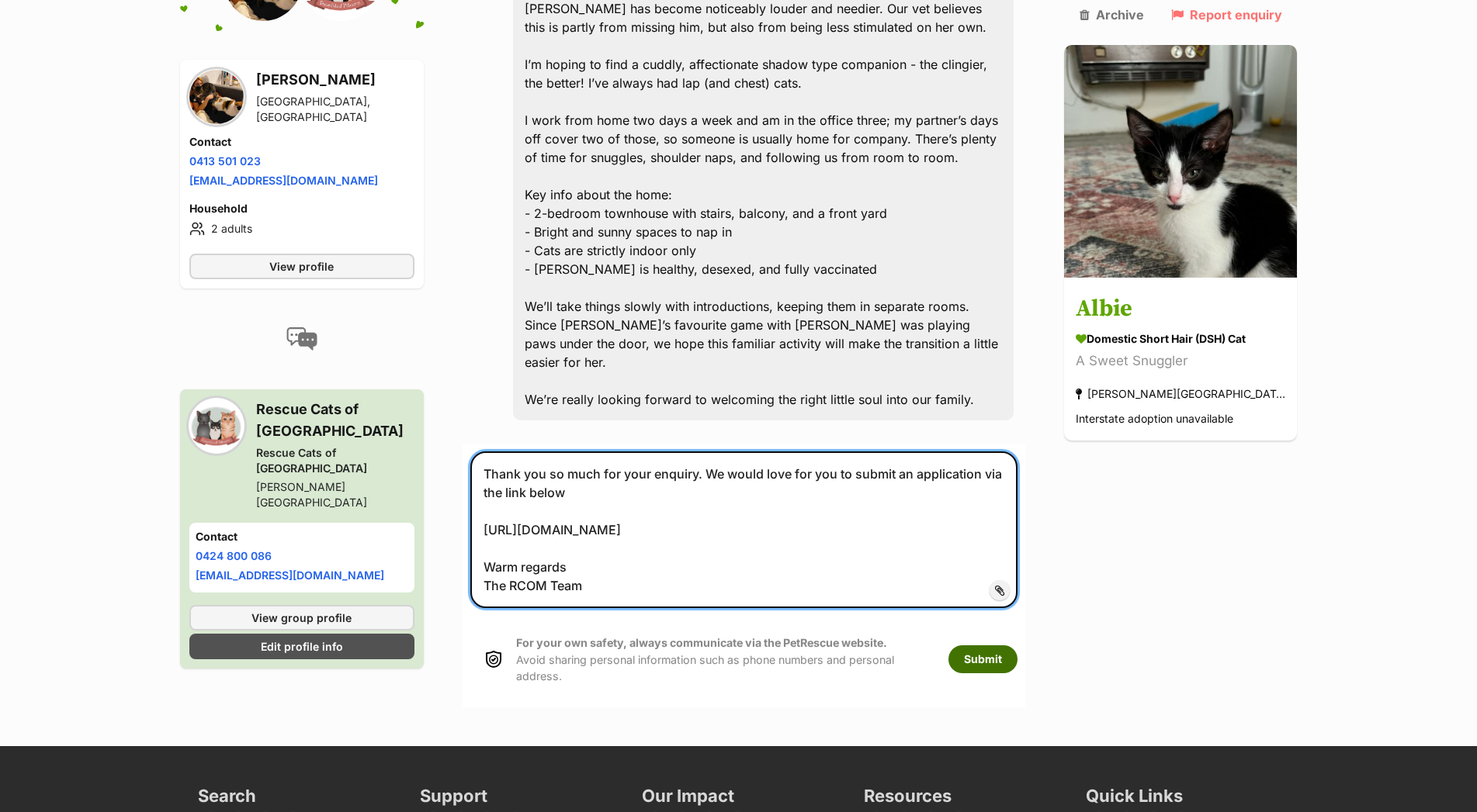
type textarea "Thank you so much for your enquiry. We would love for you to submit an applicat…"
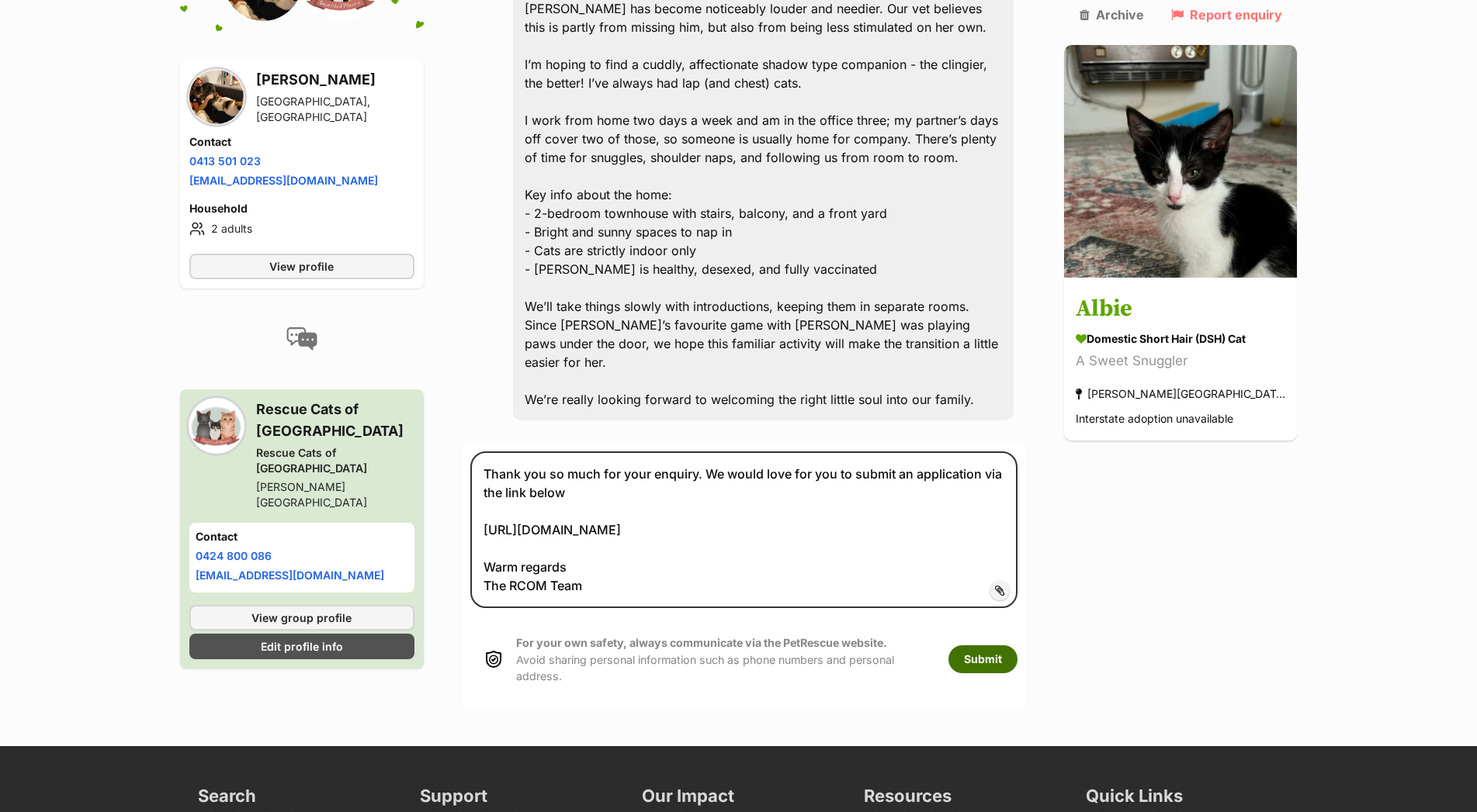
click at [1017, 646] on button "Submit" at bounding box center [982, 659] width 69 height 28
